Goal: Task Accomplishment & Management: Use online tool/utility

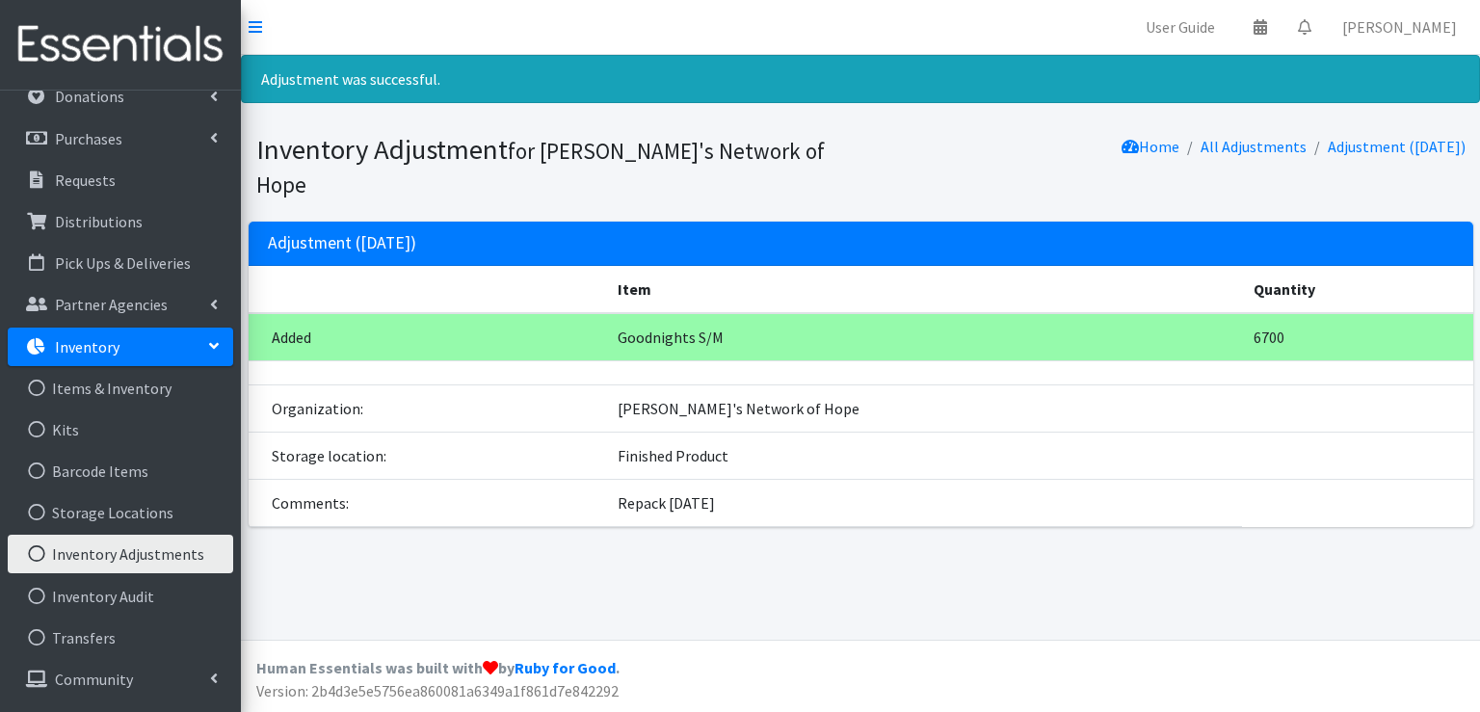
scroll to position [96, 0]
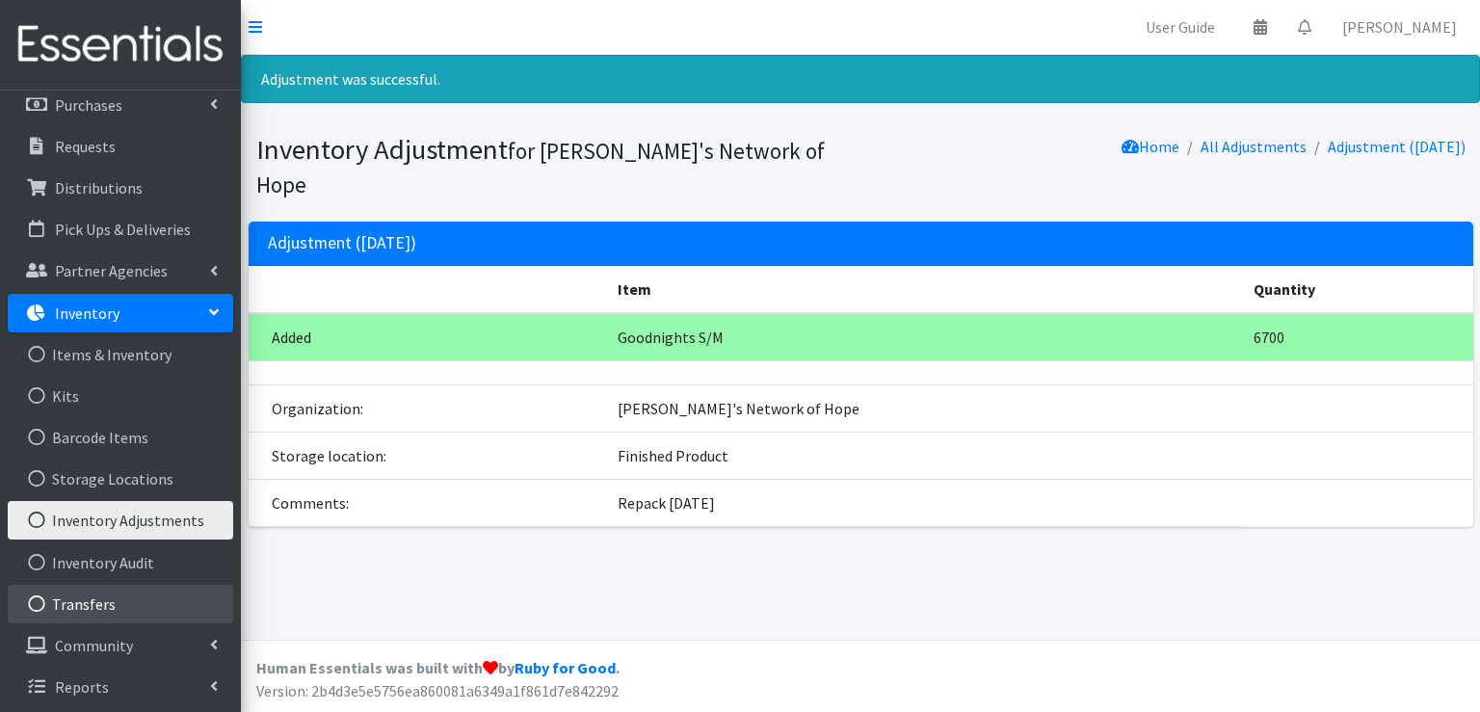
click at [91, 606] on link "Transfers" at bounding box center [120, 604] width 225 height 39
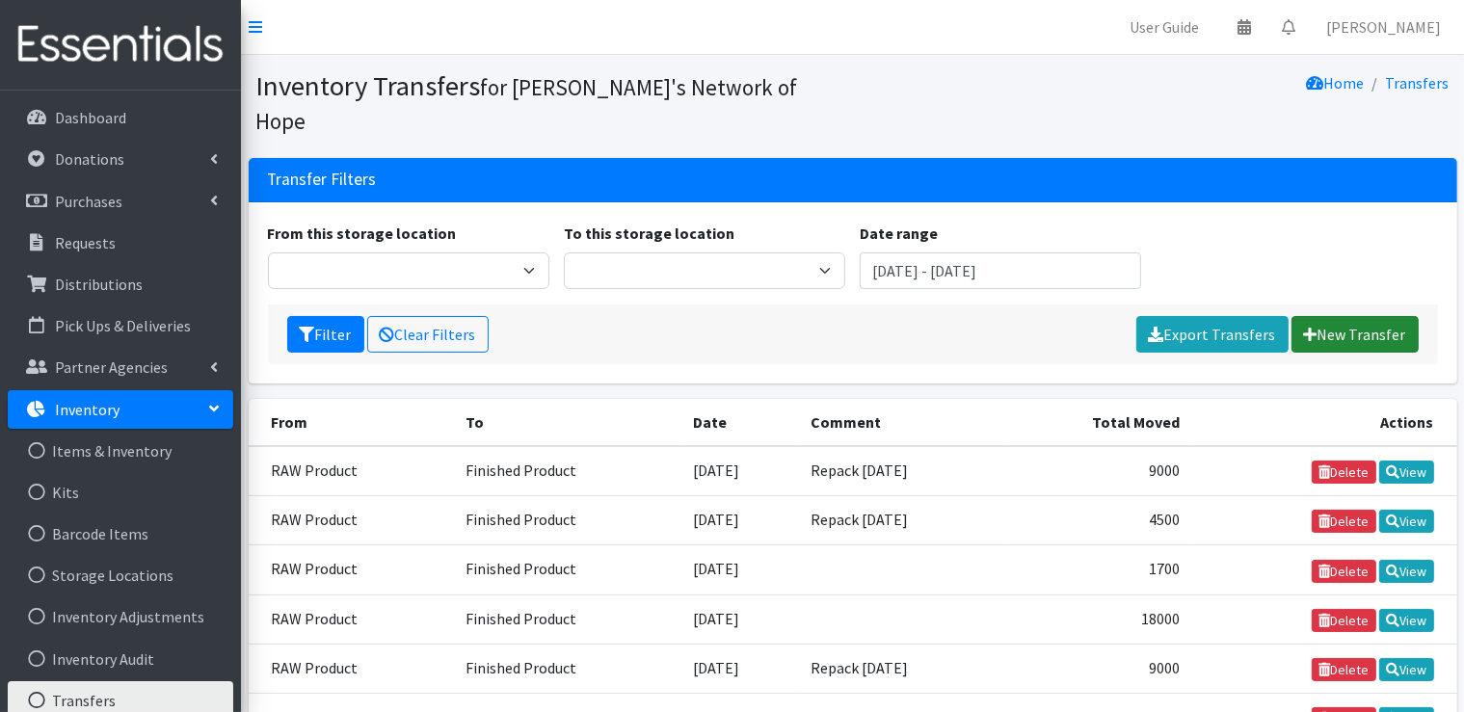
click at [1323, 316] on link "New Transfer" at bounding box center [1354, 334] width 127 height 37
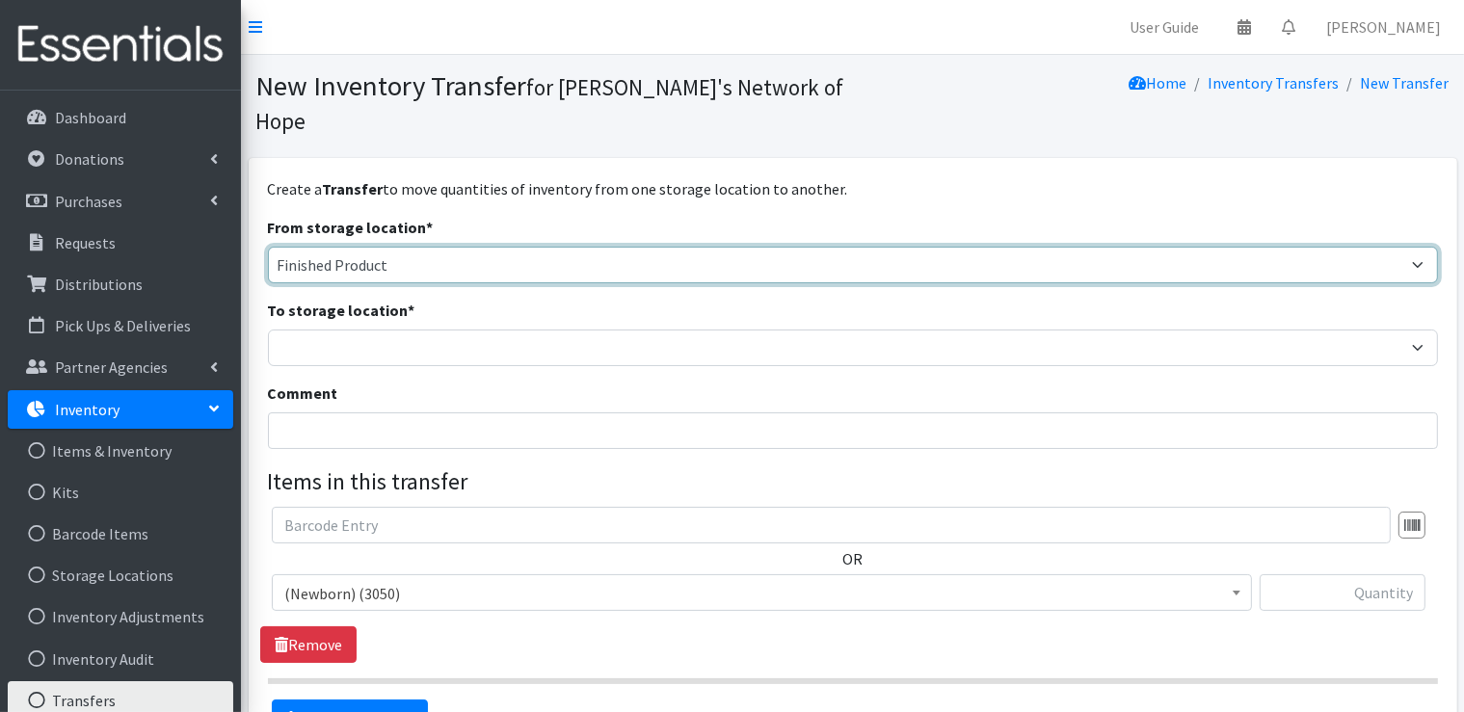
click at [442, 247] on select "Cloth Diapers Finished Product RAW Product" at bounding box center [853, 265] width 1170 height 37
select select "448"
click at [268, 247] on select "Cloth Diapers Finished Product RAW Product" at bounding box center [853, 265] width 1170 height 37
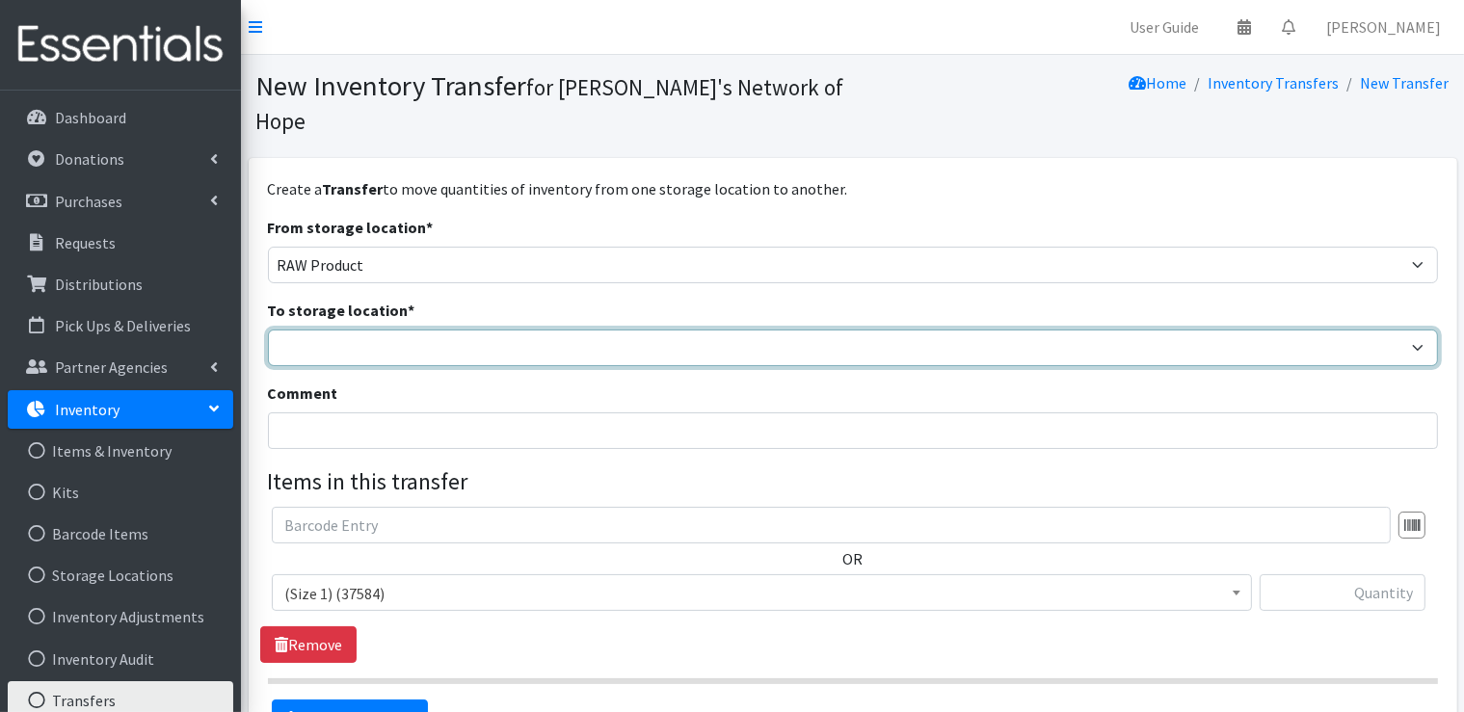
click at [378, 330] on select "Cloth Diapers Finished Product RAW Product" at bounding box center [853, 348] width 1170 height 37
select select "447"
click at [268, 330] on select "Cloth Diapers Finished Product RAW Product" at bounding box center [853, 348] width 1170 height 37
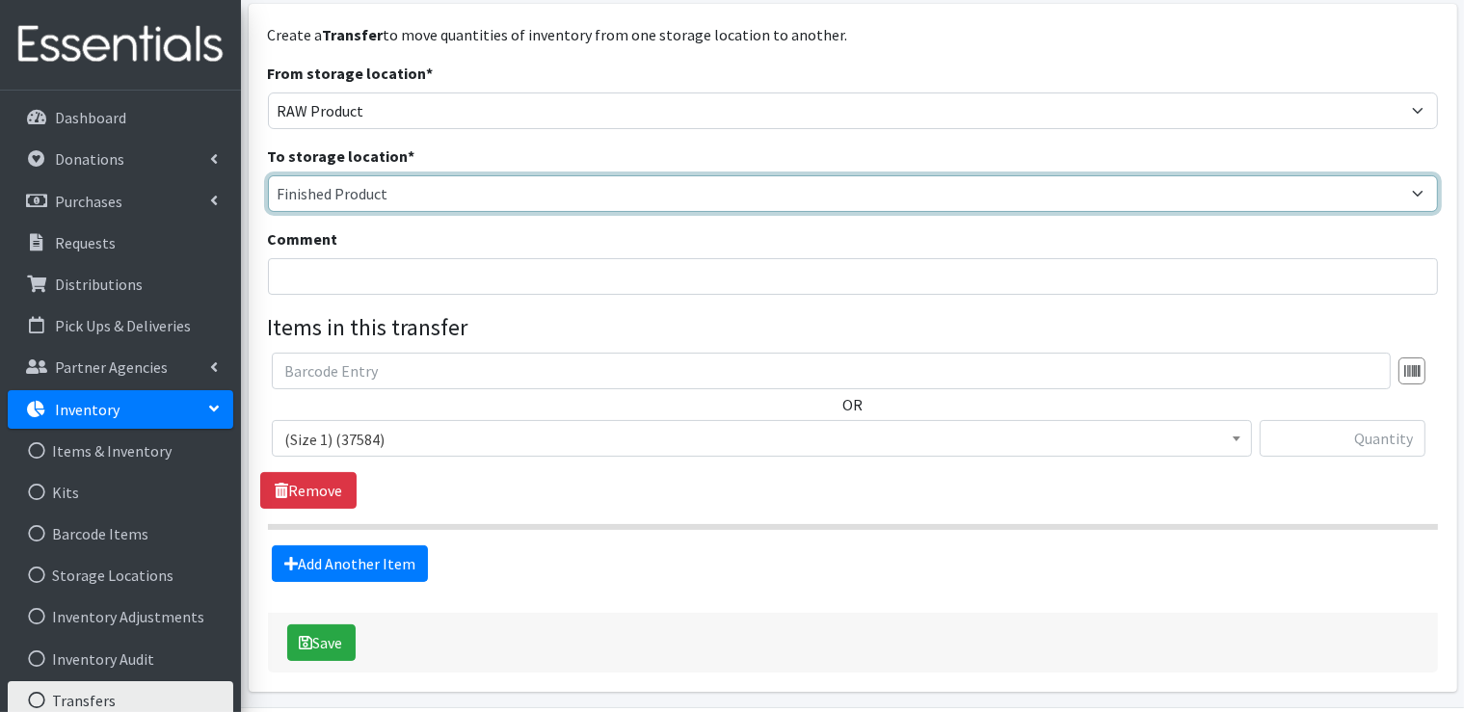
scroll to position [186, 0]
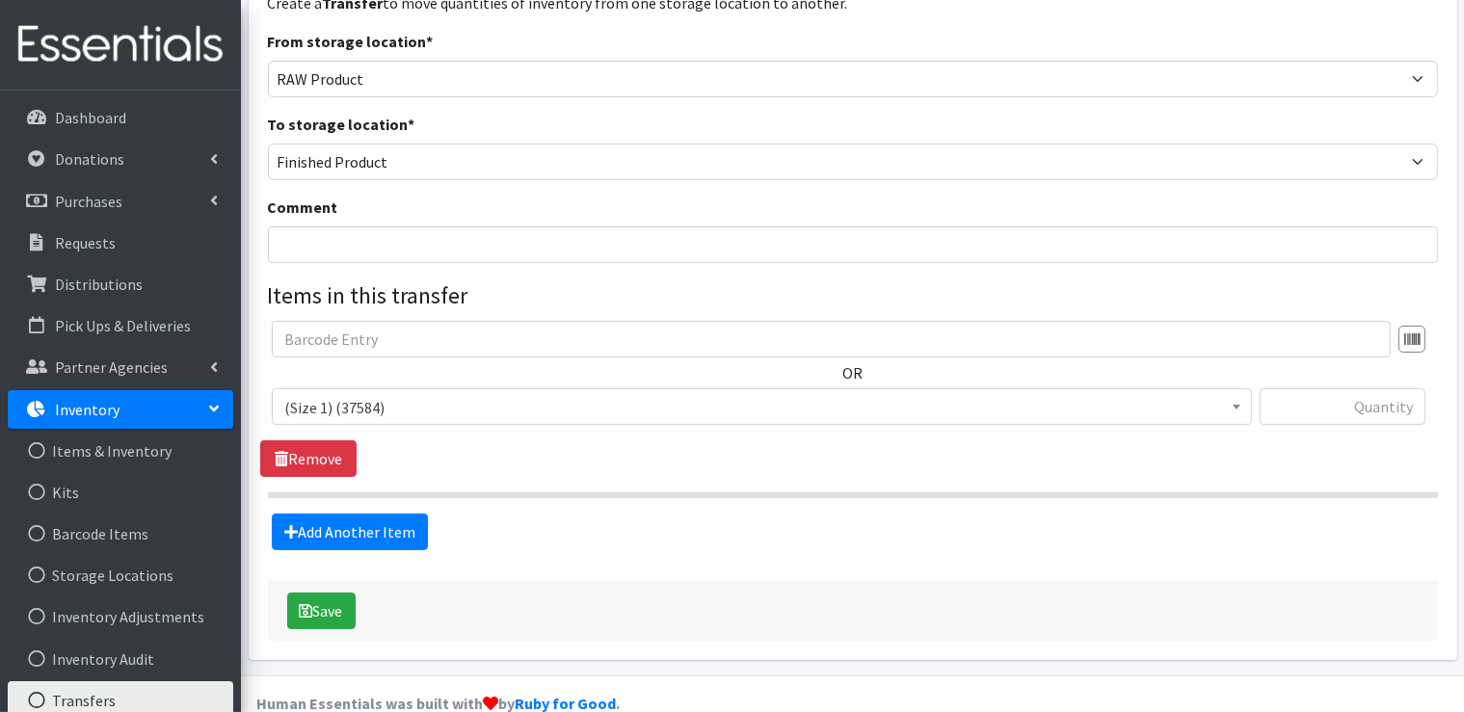
click at [435, 394] on span "(Size 1) (37584)" at bounding box center [761, 407] width 955 height 27
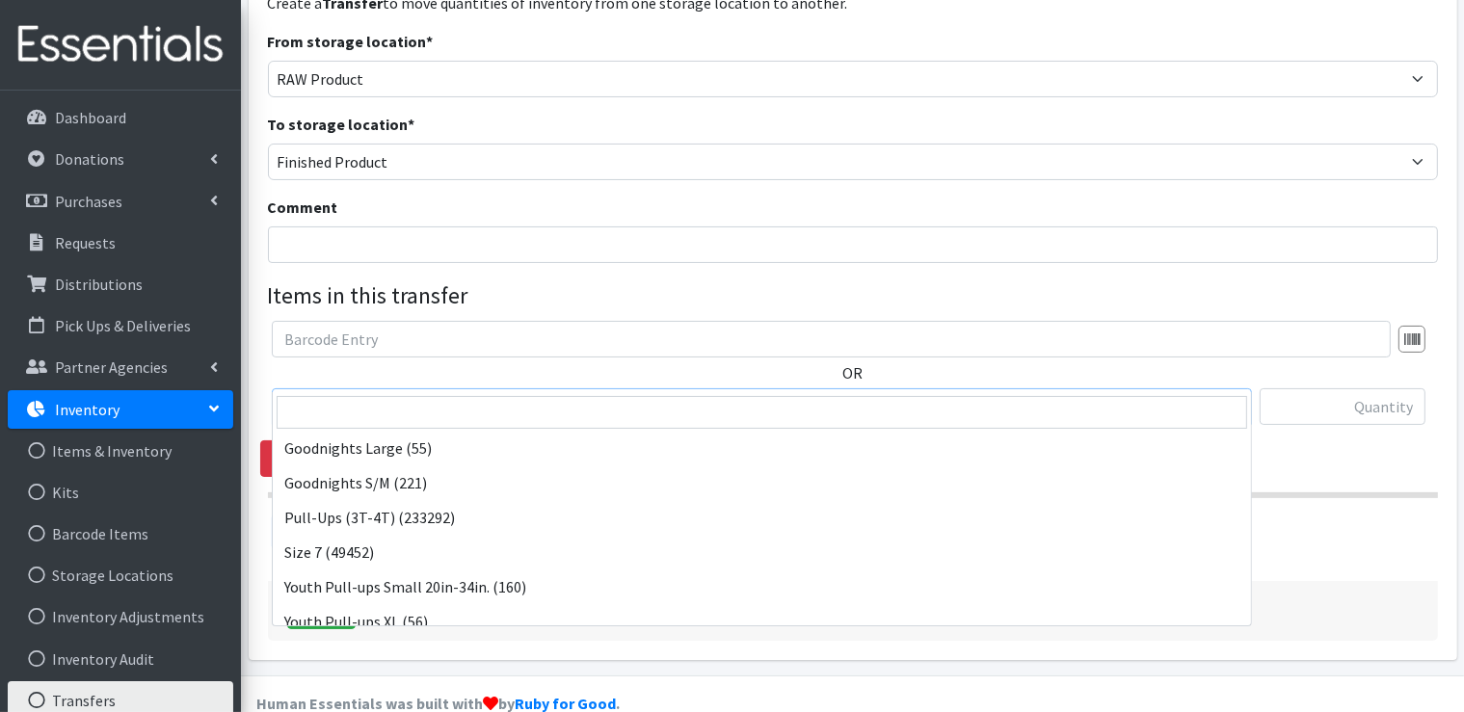
scroll to position [224, 0]
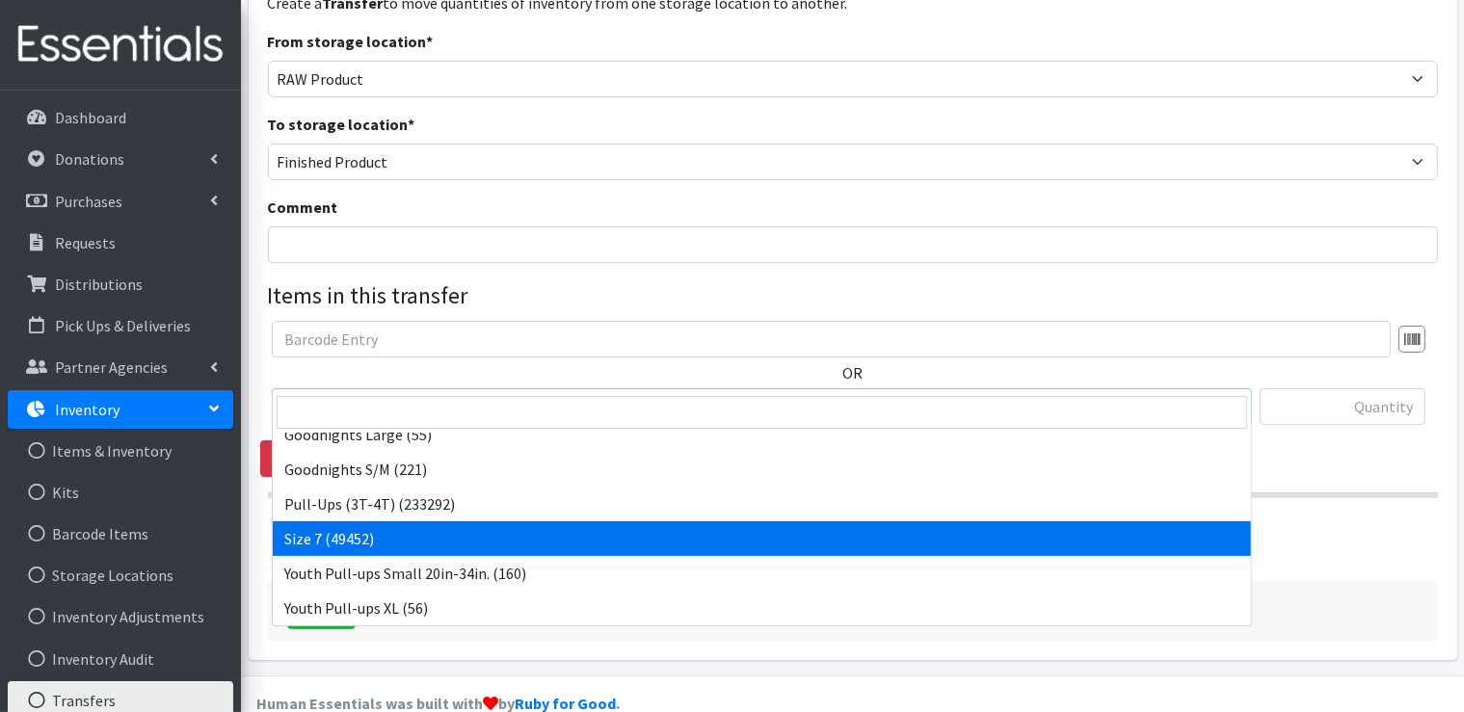
select select "14953"
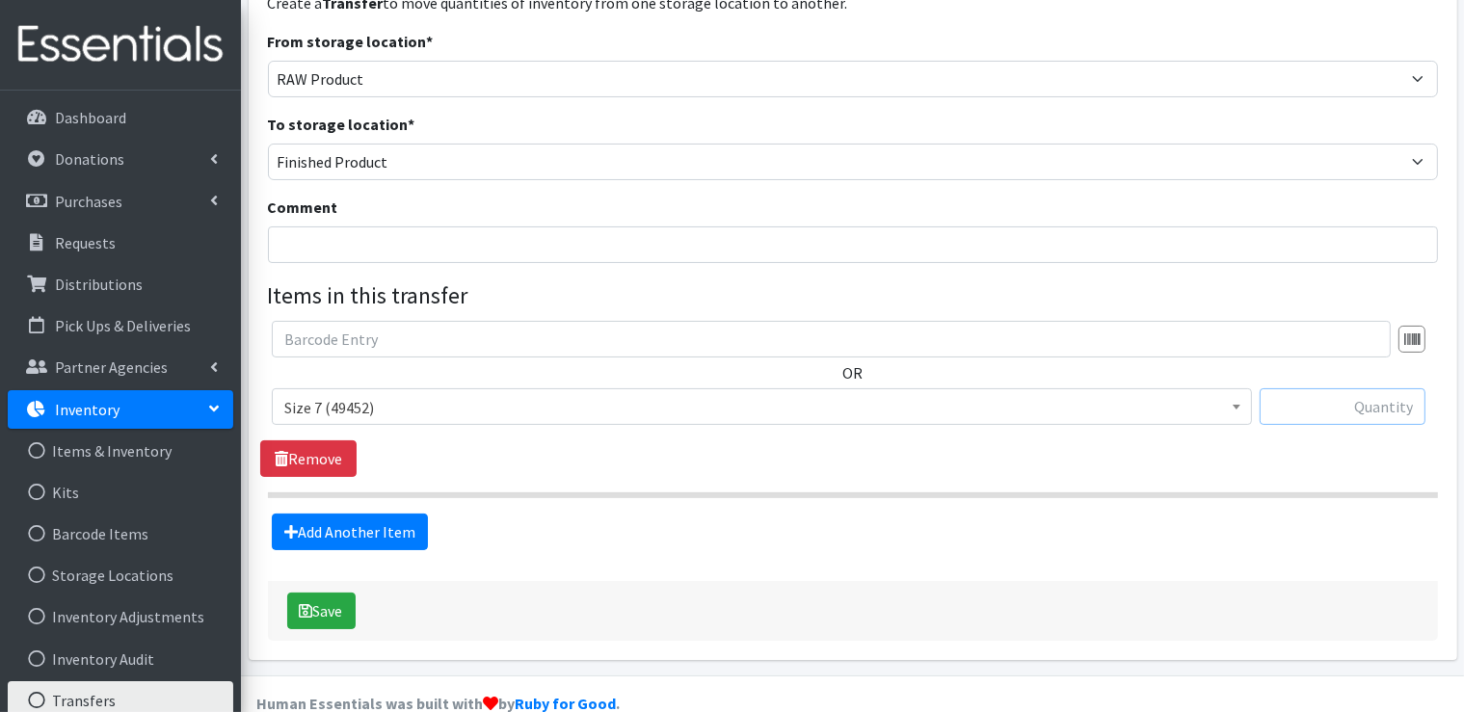
click at [1397, 388] on input "text" at bounding box center [1342, 406] width 166 height 37
type input "27000"
click at [399, 226] on input "Comment" at bounding box center [853, 244] width 1170 height 37
type input "Repack 9-9-25"
click at [334, 593] on button "Save" at bounding box center [321, 611] width 68 height 37
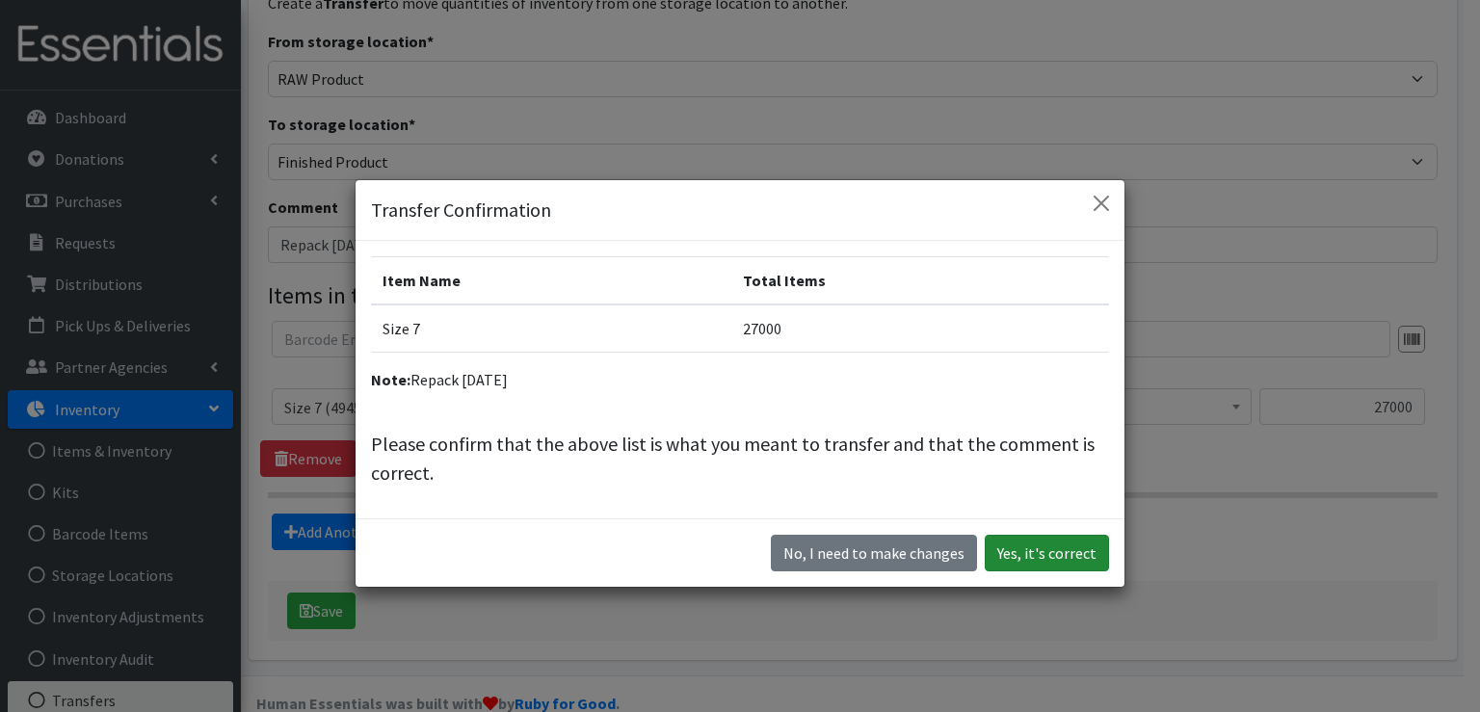
click at [1024, 556] on button "Yes, it's correct" at bounding box center [1047, 553] width 124 height 37
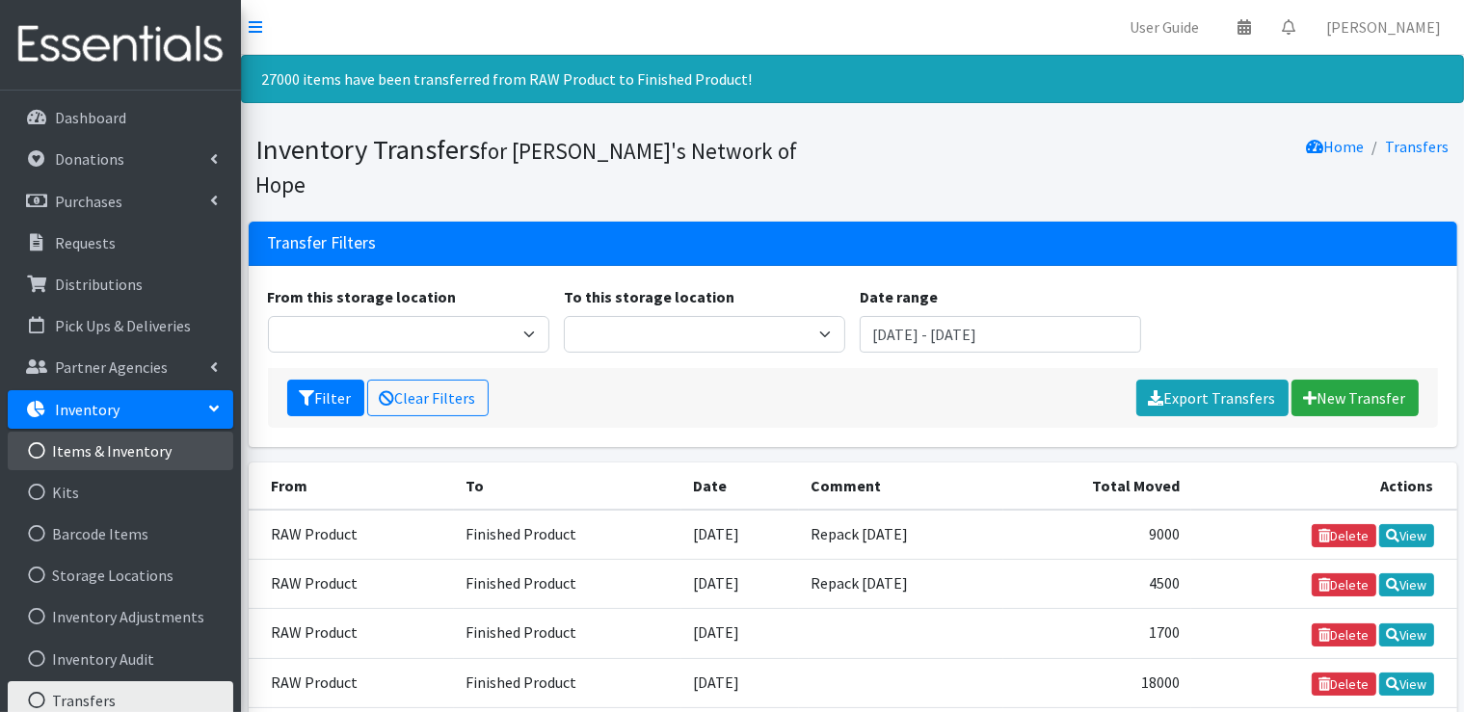
click at [146, 441] on link "Items & Inventory" at bounding box center [120, 451] width 225 height 39
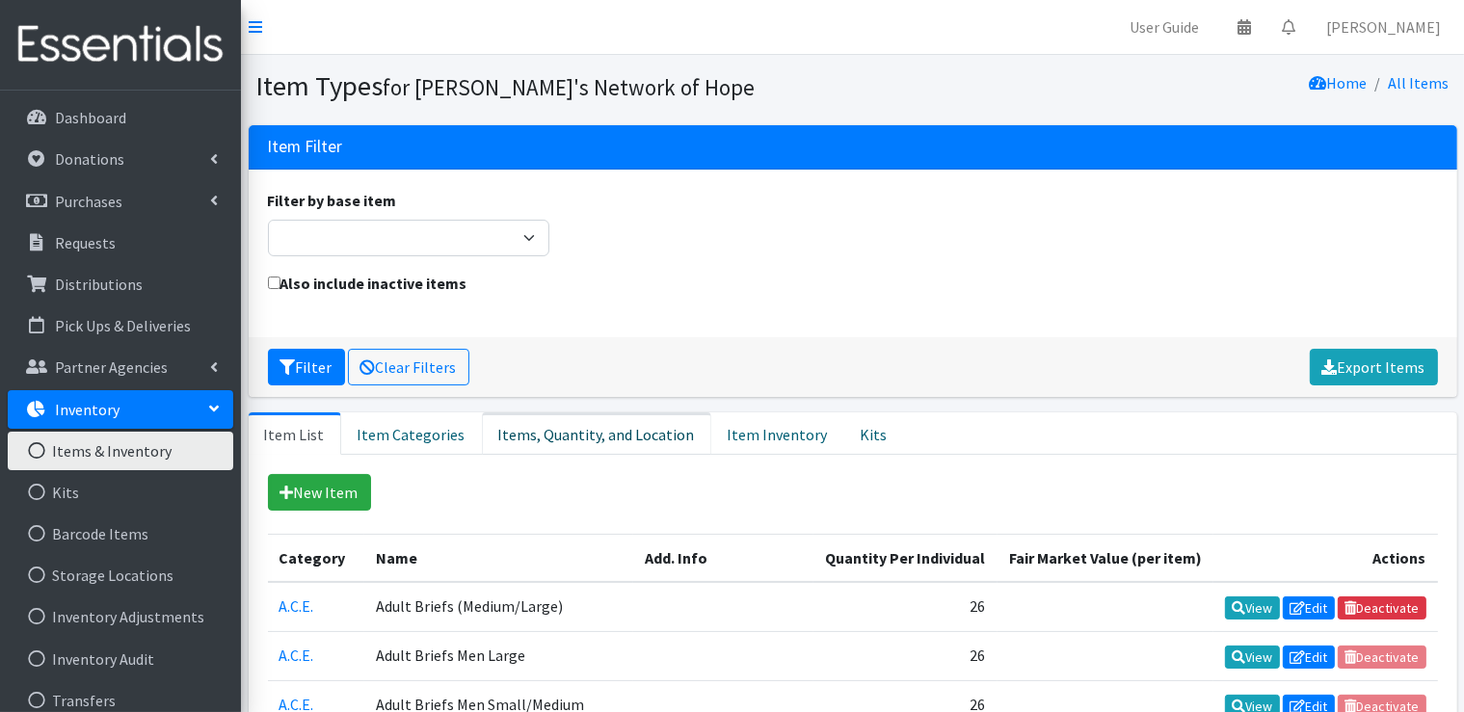
click at [594, 438] on link "Items, Quantity, and Location" at bounding box center [596, 433] width 229 height 42
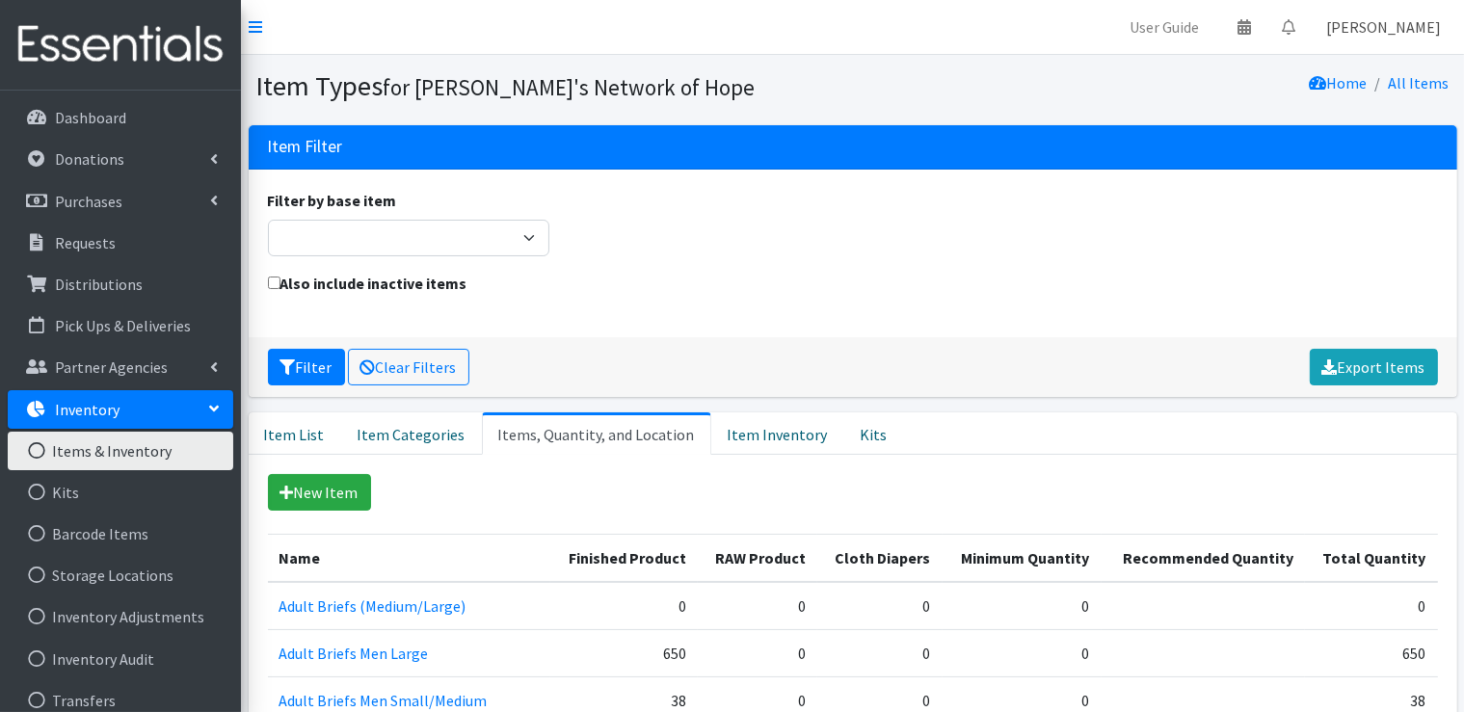
click at [1410, 30] on link "[PERSON_NAME]" at bounding box center [1383, 27] width 146 height 39
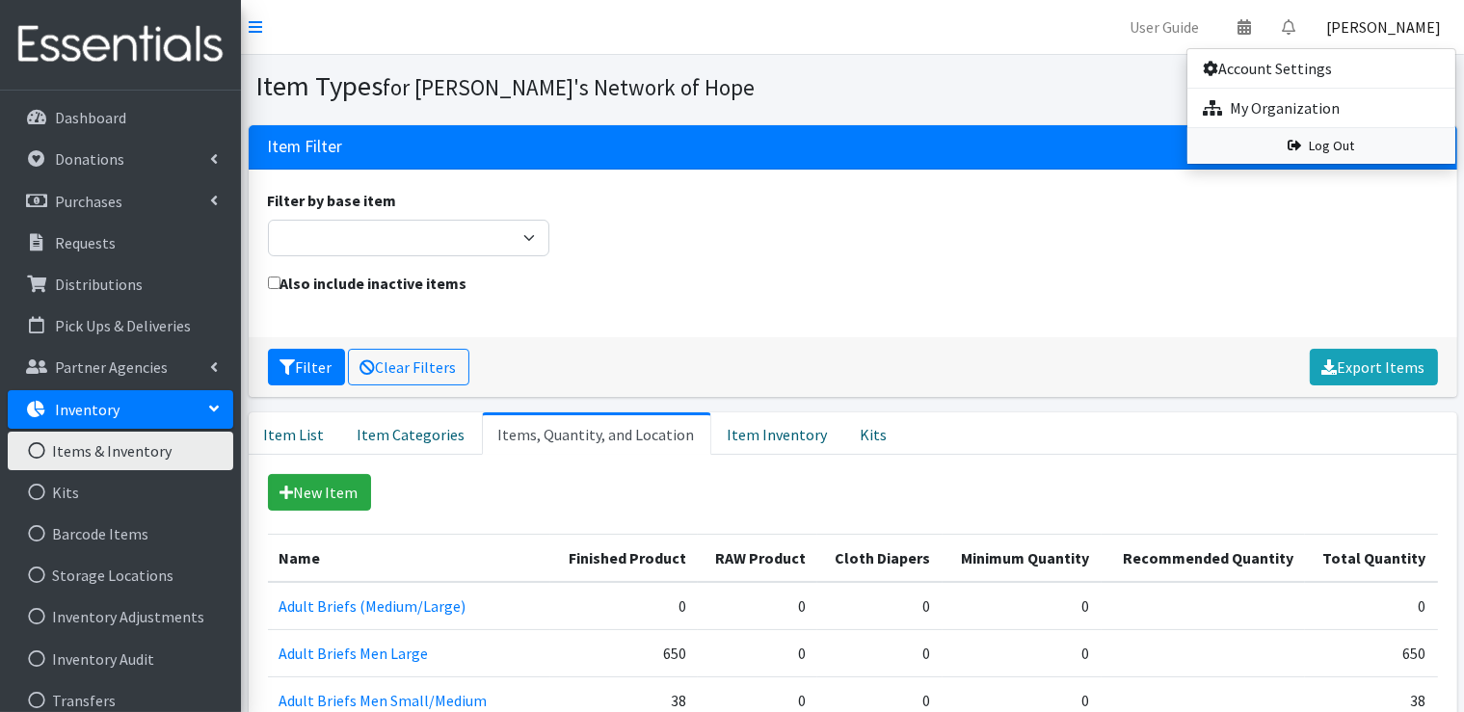
click at [1318, 151] on link "Log Out" at bounding box center [1321, 146] width 268 height 36
